Goal: Transaction & Acquisition: Subscribe to service/newsletter

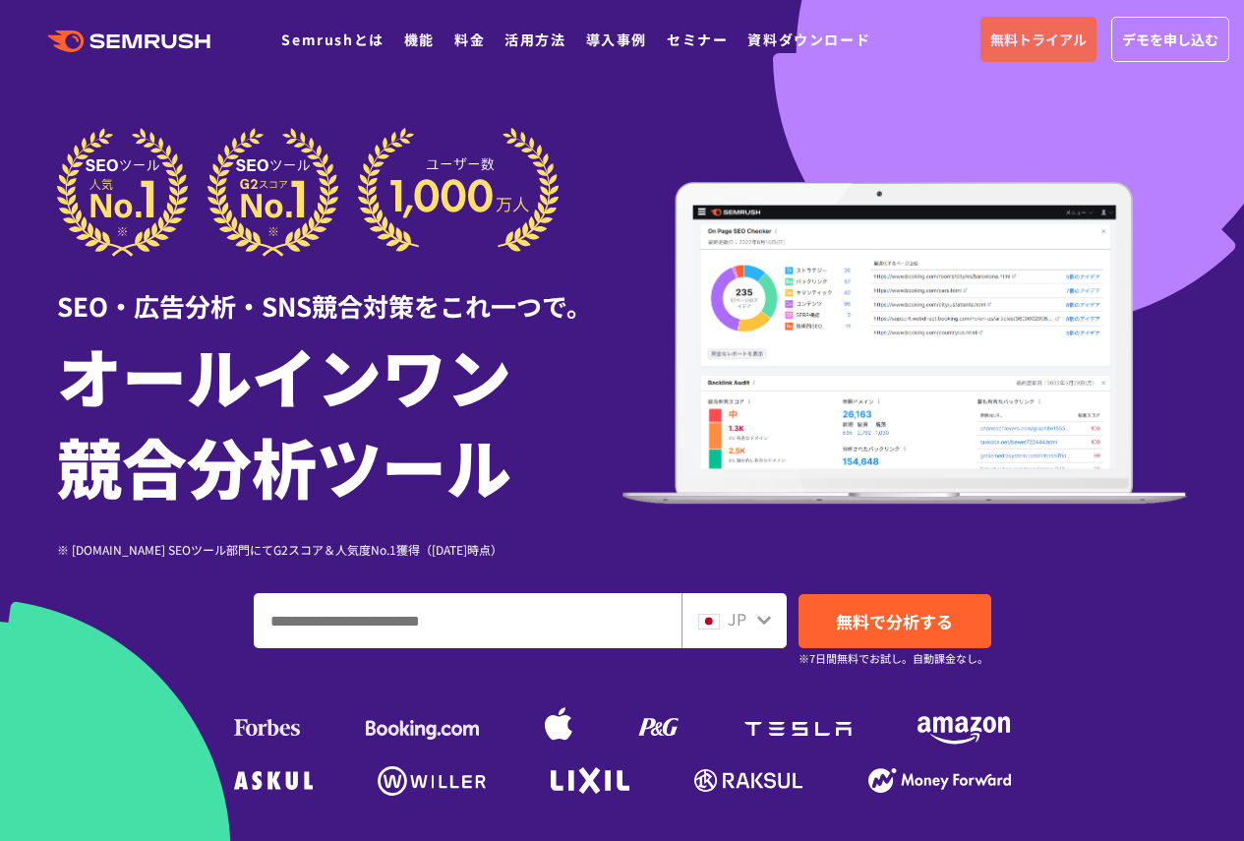
click at [1061, 27] on link "無料トライアル" at bounding box center [1039, 39] width 116 height 45
click at [360, 41] on link "Semrushとは" at bounding box center [332, 40] width 102 height 20
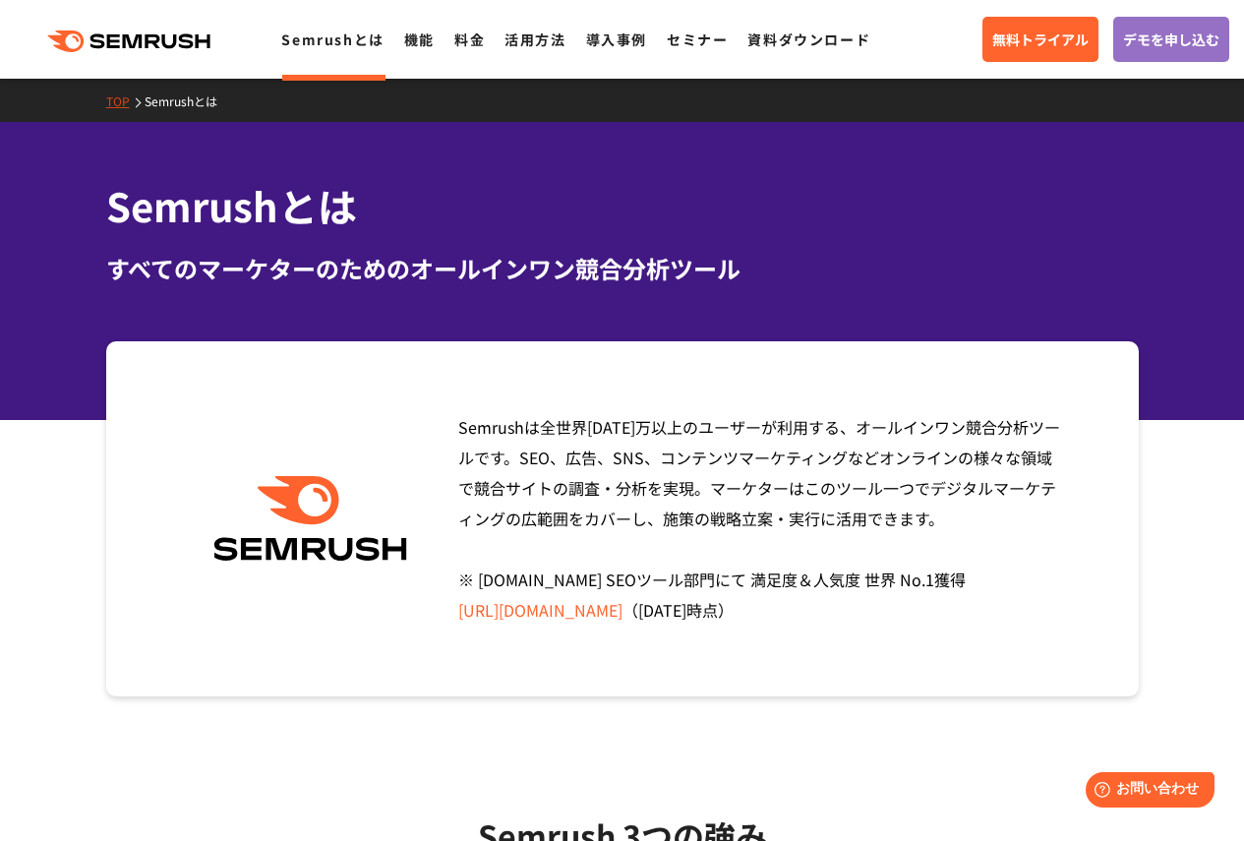
click at [437, 38] on ul "Semrushとは 機能 料金 活用方法 導入事例 セミナー 資料ダウンロード" at bounding box center [585, 40] width 609 height 26
